Goal: Transaction & Acquisition: Obtain resource

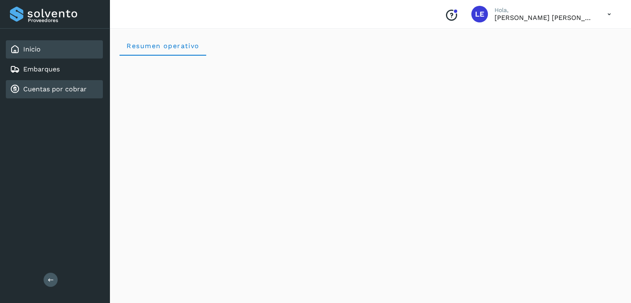
click at [50, 89] on link "Cuentas por cobrar" at bounding box center [54, 89] width 63 height 8
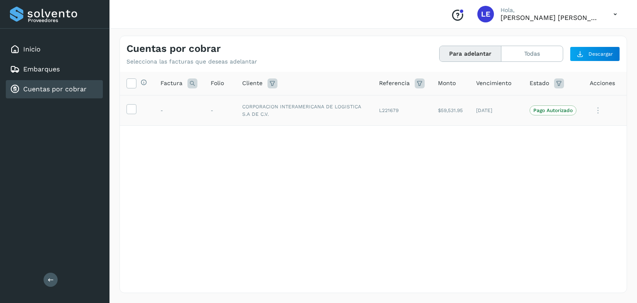
drag, startPoint x: 290, startPoint y: 122, endPoint x: 285, endPoint y: 107, distance: 16.3
click at [288, 113] on td "CORPORACION INTERAMERICANA DE LOGISTICA S.A DE C.V." at bounding box center [304, 110] width 137 height 31
click at [285, 107] on td "CORPORACION INTERAMERICANA DE LOGISTICA S.A DE C.V." at bounding box center [304, 110] width 137 height 31
click at [553, 110] on p "Pago Autorizado" at bounding box center [553, 110] width 39 height 6
click at [310, 110] on td "CORPORACION INTERAMERICANA DE LOGISTICA S.A DE C.V." at bounding box center [304, 110] width 137 height 31
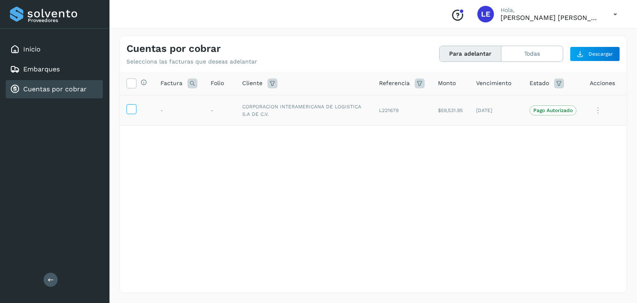
click at [133, 110] on icon at bounding box center [131, 108] width 9 height 9
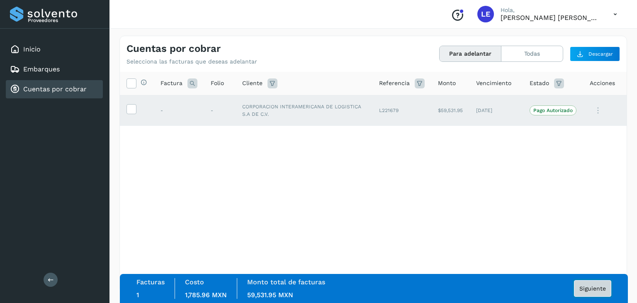
click at [596, 288] on span "Siguiente" at bounding box center [593, 289] width 27 height 6
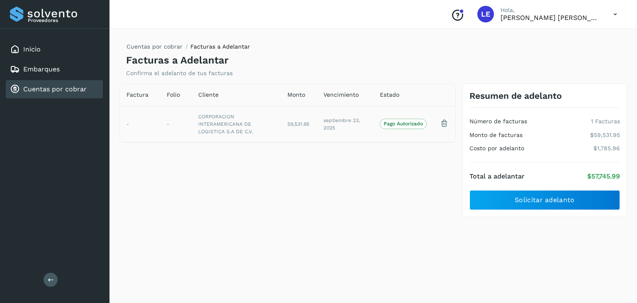
click at [224, 116] on td "CORPORACION INTERAMERICANA DE LOGISTICA S.A DE C.V." at bounding box center [236, 124] width 89 height 36
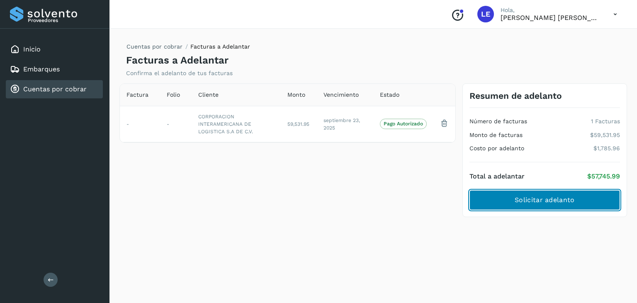
click at [548, 201] on span "Solicitar adelanto" at bounding box center [545, 199] width 60 height 9
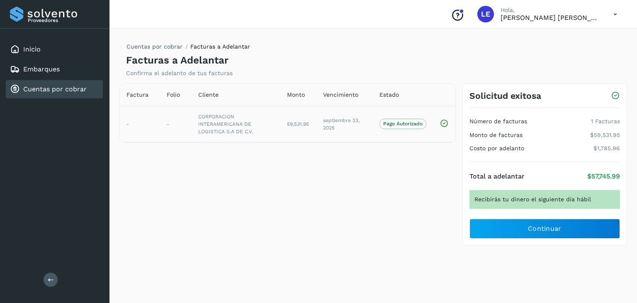
click at [443, 123] on icon at bounding box center [444, 123] width 9 height 9
click at [217, 120] on td "CORPORACION INTERAMERICANA DE LOGISTICA S.A DE C.V." at bounding box center [236, 124] width 89 height 36
click at [195, 120] on td "CORPORACION INTERAMERICANA DE LOGISTICA S.A DE C.V." at bounding box center [236, 124] width 89 height 36
click at [222, 121] on td "CORPORACION INTERAMERICANA DE LOGISTICA S.A DE C.V." at bounding box center [236, 124] width 89 height 36
click at [174, 121] on td "-" at bounding box center [176, 124] width 32 height 36
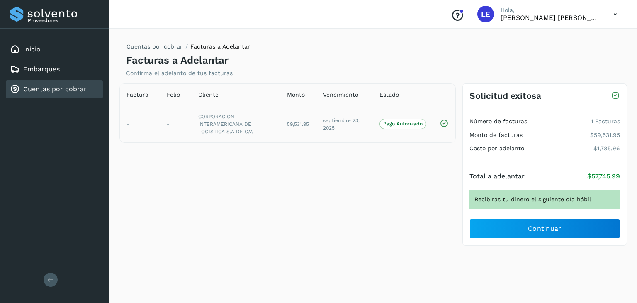
click at [133, 124] on td "-" at bounding box center [140, 124] width 40 height 36
click at [35, 50] on link "Inicio" at bounding box center [31, 49] width 17 height 8
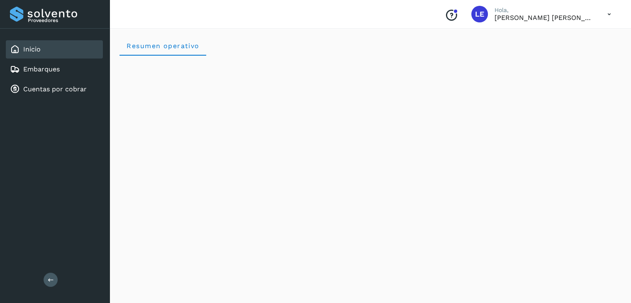
click at [608, 12] on icon at bounding box center [609, 14] width 17 height 17
click at [334, 37] on div at bounding box center [315, 151] width 631 height 303
click at [34, 68] on link "Embarques" at bounding box center [41, 69] width 37 height 8
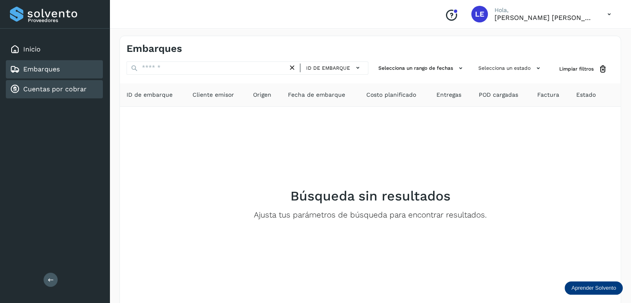
click at [35, 88] on link "Cuentas por cobrar" at bounding box center [54, 89] width 63 height 8
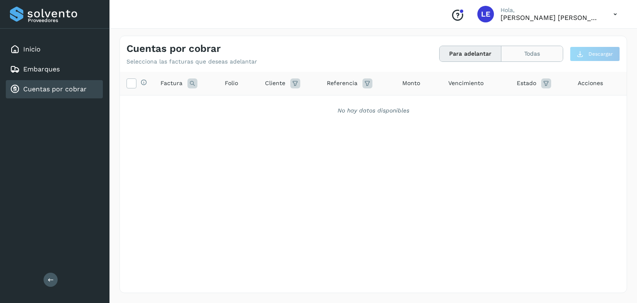
click at [532, 53] on button "Todas" at bounding box center [532, 53] width 61 height 15
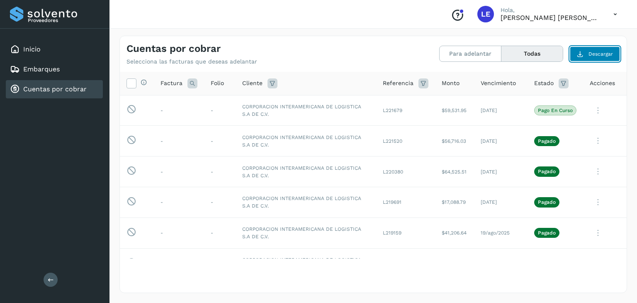
click at [599, 55] on span "Descargar" at bounding box center [601, 53] width 24 height 7
